Goal: Navigation & Orientation: Go to known website

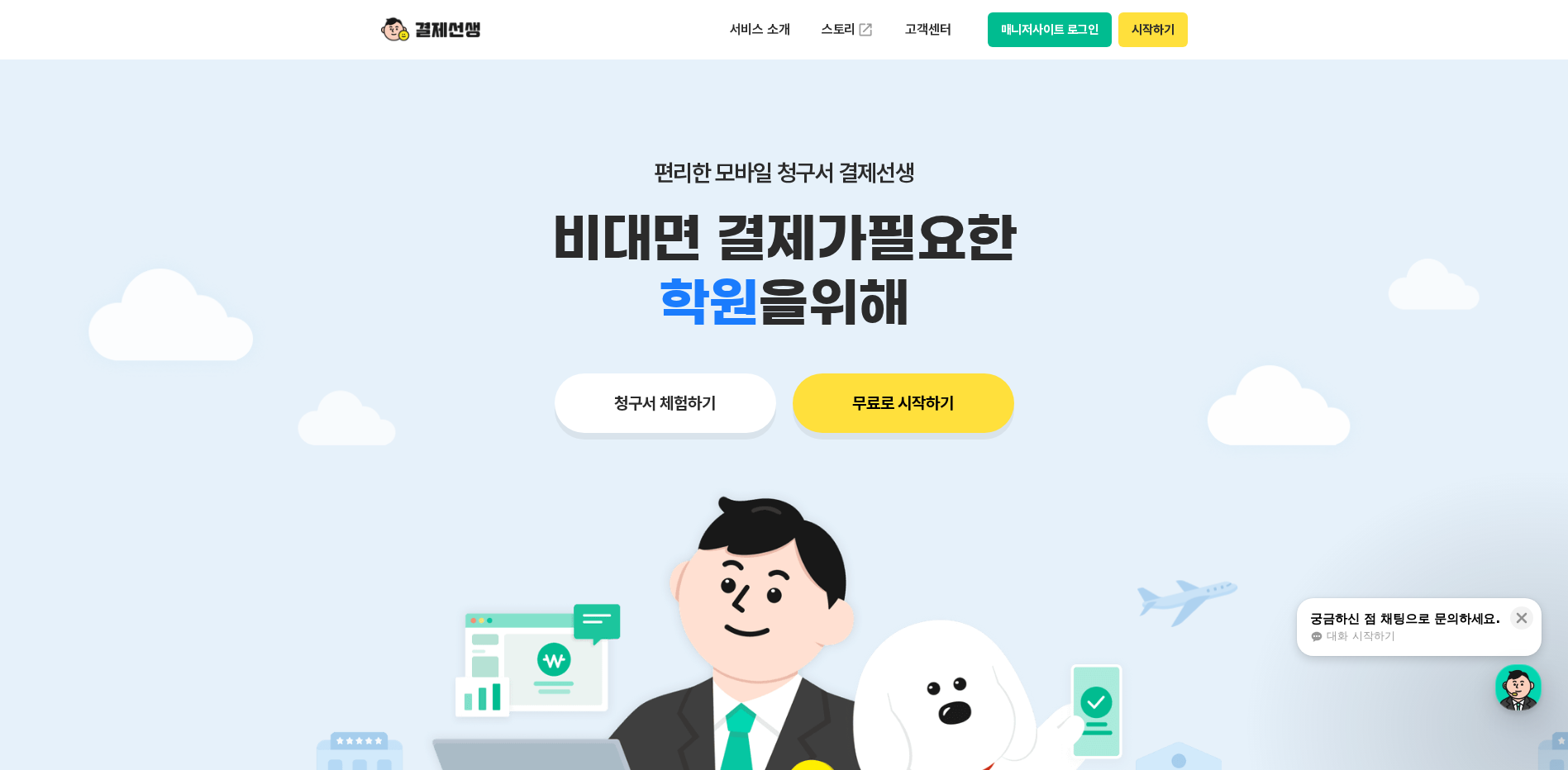
click at [1148, 26] on button "시작하기" at bounding box center [1152, 30] width 68 height 35
click at [1143, 28] on button "시작하기" at bounding box center [1152, 30] width 68 height 35
click at [1171, 31] on button "시작하기" at bounding box center [1152, 30] width 68 height 35
